Goal: Information Seeking & Learning: Learn about a topic

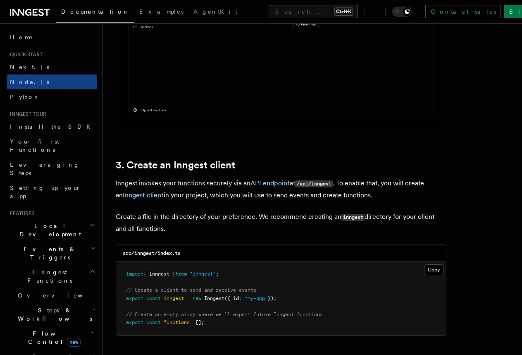
scroll to position [250, 0]
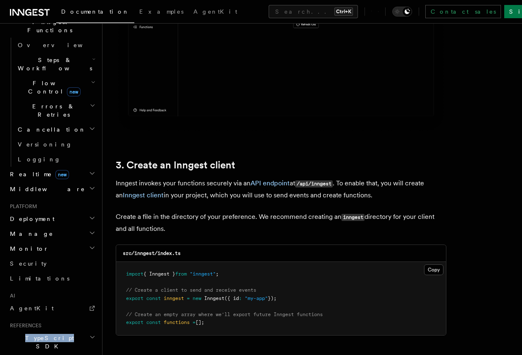
click at [57, 330] on h2 "TypeScript SDK" at bounding box center [52, 341] width 91 height 23
click at [24, 358] on span "Introduction" at bounding box center [48, 361] width 60 height 7
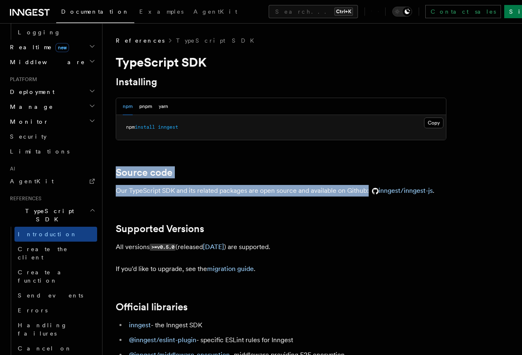
drag, startPoint x: 154, startPoint y: 203, endPoint x: 109, endPoint y: 179, distance: 51.2
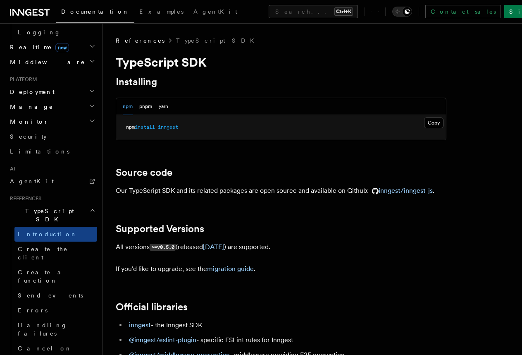
click at [329, 235] on h2 "Supported Versions" at bounding box center [281, 229] width 331 height 12
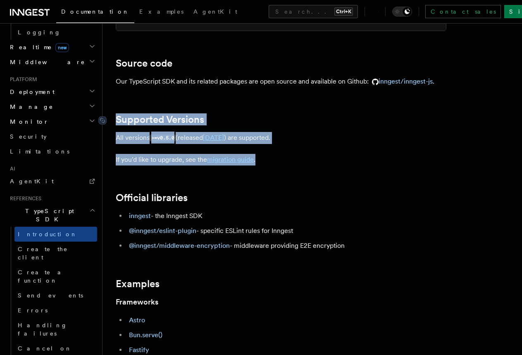
drag, startPoint x: 261, startPoint y: 171, endPoint x: 136, endPoint y: 135, distance: 130.1
click at [116, 134] on article "References TypeScript SDK TypeScript SDK Installing npm pnpm yarn Copy Copied n…" at bounding box center [312, 360] width 393 height 867
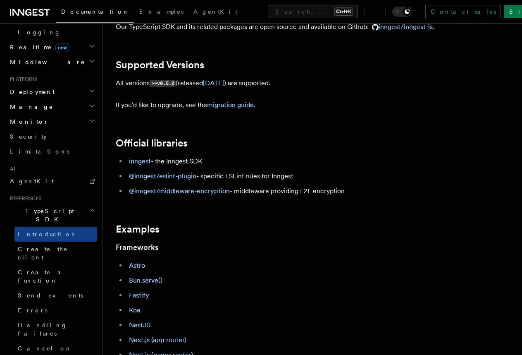
scroll to position [218, 0]
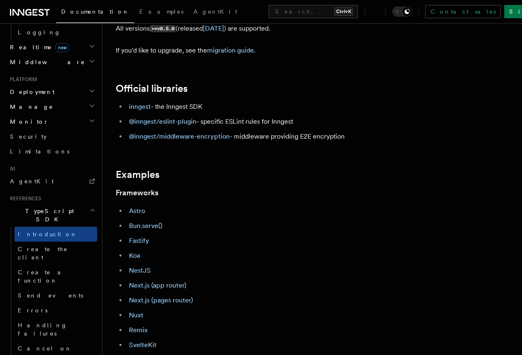
click at [323, 247] on li "Fastify" at bounding box center [287, 241] width 320 height 12
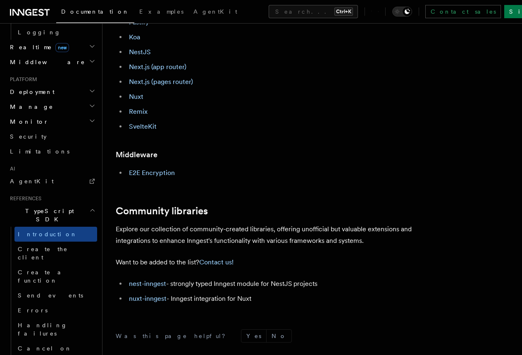
scroll to position [546, 0]
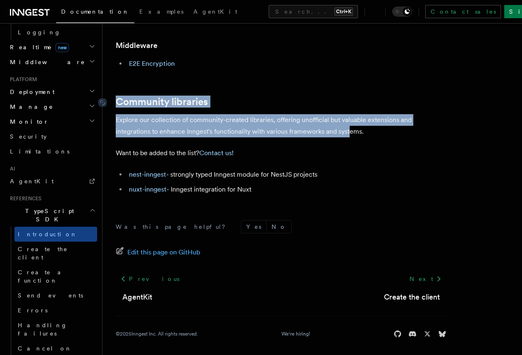
drag, startPoint x: 350, startPoint y: 150, endPoint x: 109, endPoint y: 116, distance: 242.8
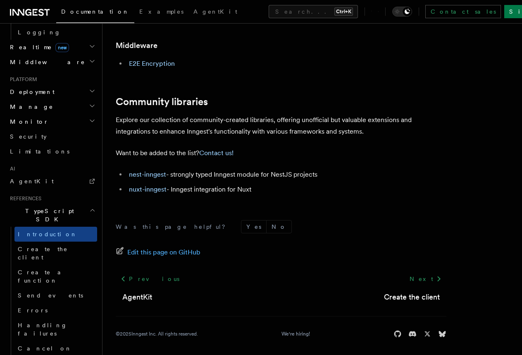
click at [0, 354] on div at bounding box center [0, 358] width 0 height 0
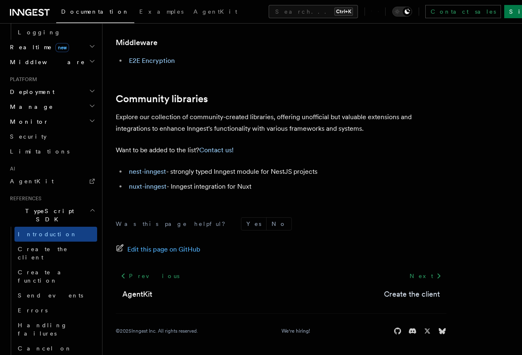
click at [384, 297] on link "Create the client" at bounding box center [412, 294] width 56 height 12
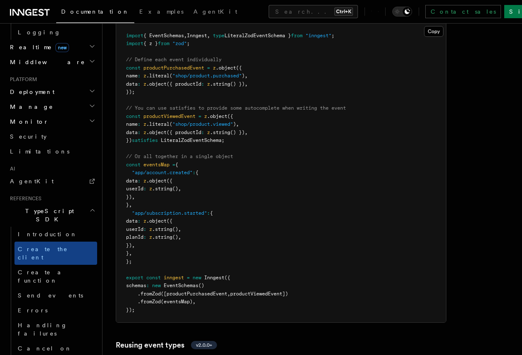
scroll to position [819, 0]
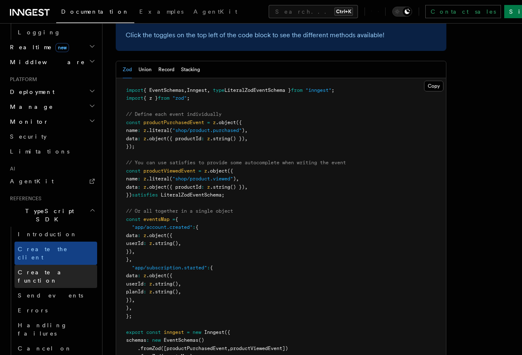
click at [60, 269] on span "Create a function" at bounding box center [42, 276] width 49 height 15
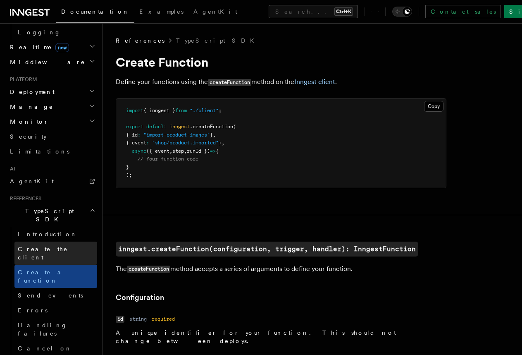
click at [57, 246] on span "Create the client" at bounding box center [43, 253] width 50 height 15
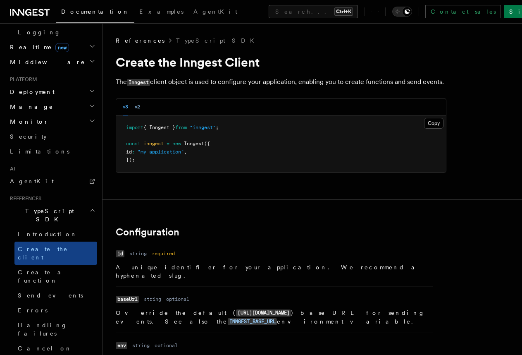
click at [137, 115] on button "v2" at bounding box center [137, 106] width 5 height 17
click at [128, 115] on button "v3" at bounding box center [125, 106] width 5 height 17
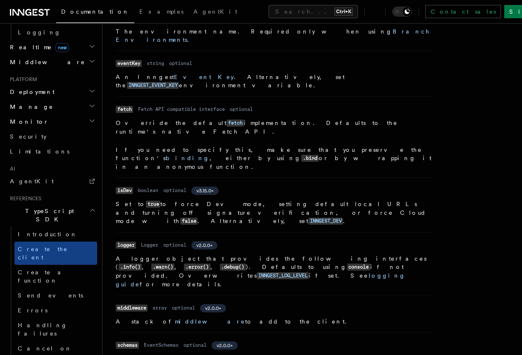
scroll to position [382, 0]
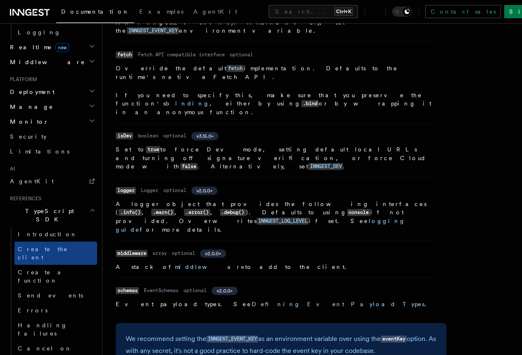
click at [183, 333] on p "We recommend setting the INNGEST_EVENT_KEY as an environment variable over usin…" at bounding box center [281, 345] width 311 height 24
click at [256, 247] on dl "Name middleware Type array Required optional Version v2.0.0+ Description A stac…" at bounding box center [275, 259] width 318 height 24
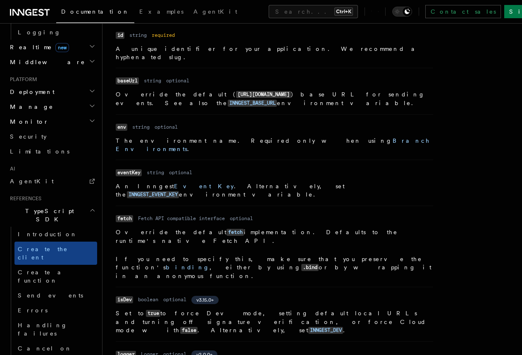
scroll to position [0, 0]
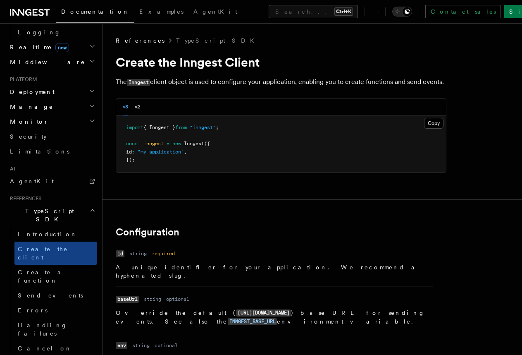
click at [81, 204] on h2 "TypeScript SDK" at bounding box center [52, 215] width 91 height 23
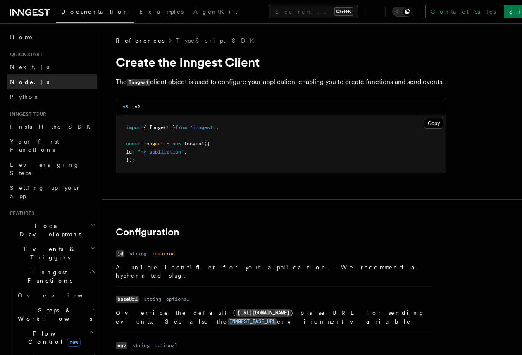
click at [22, 80] on span "Node.js" at bounding box center [29, 82] width 39 height 7
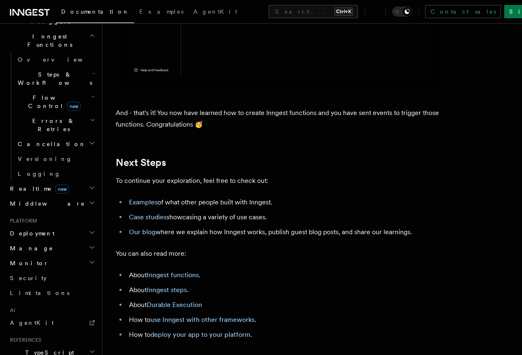
scroll to position [283, 0]
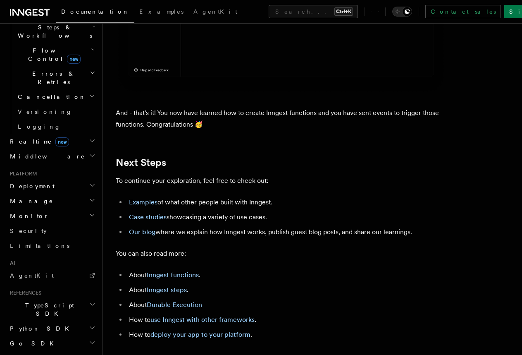
click at [57, 298] on h2 "TypeScript SDK" at bounding box center [52, 309] width 91 height 23
click at [47, 325] on span "Introduction" at bounding box center [48, 328] width 60 height 7
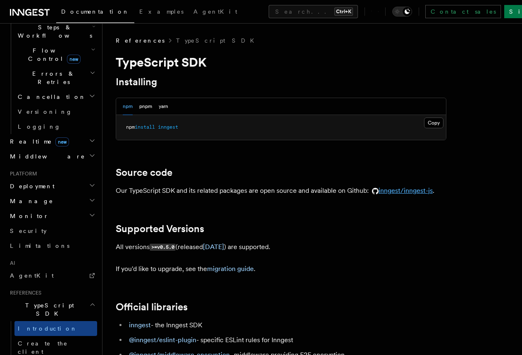
click at [397, 192] on link "inngest/inngest-js" at bounding box center [401, 191] width 64 height 8
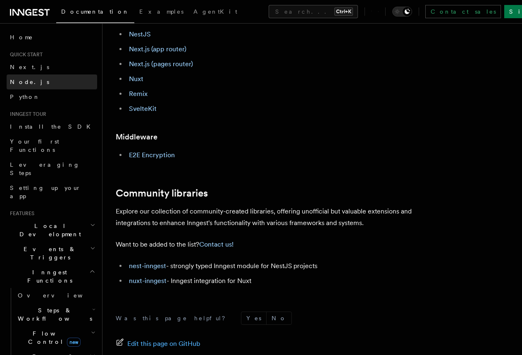
scroll to position [291, 0]
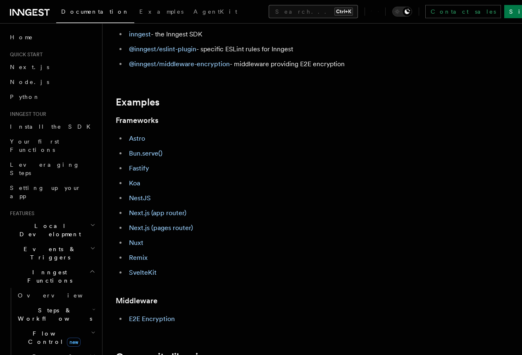
click at [269, 10] on button "Search... Ctrl+K" at bounding box center [313, 11] width 89 height 13
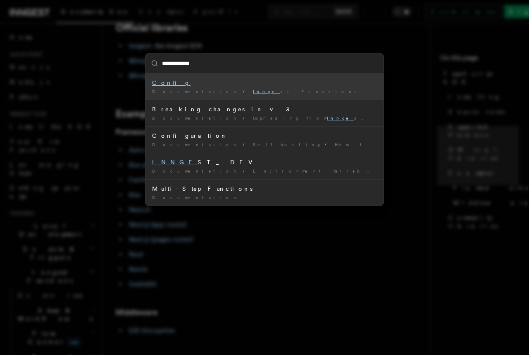
type input "**********"
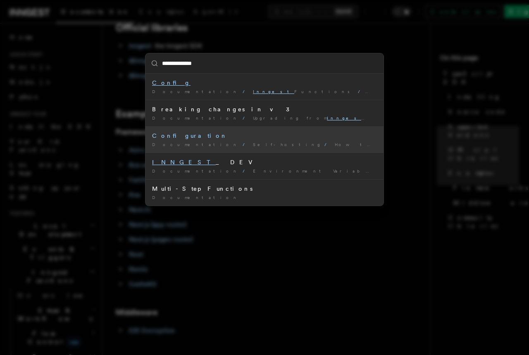
click at [227, 142] on div "Documentation / Self-hosting / How to self-host Inngest /" at bounding box center [264, 144] width 225 height 6
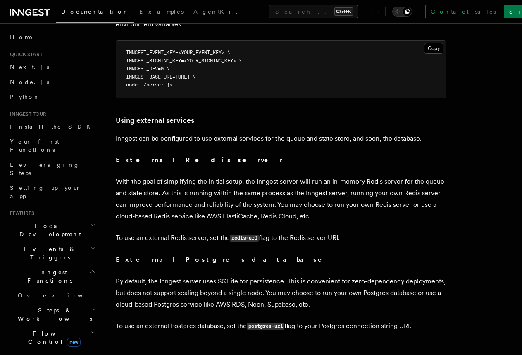
scroll to position [1974, 0]
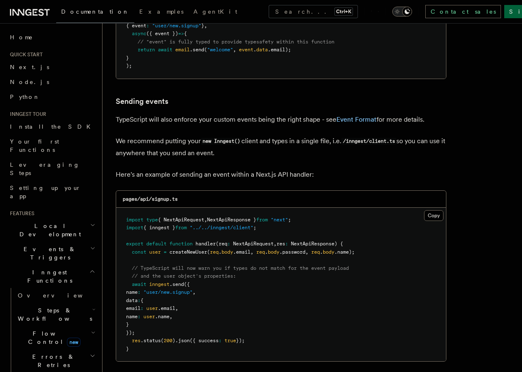
scroll to position [874, 0]
